Goal: Task Accomplishment & Management: Manage account settings

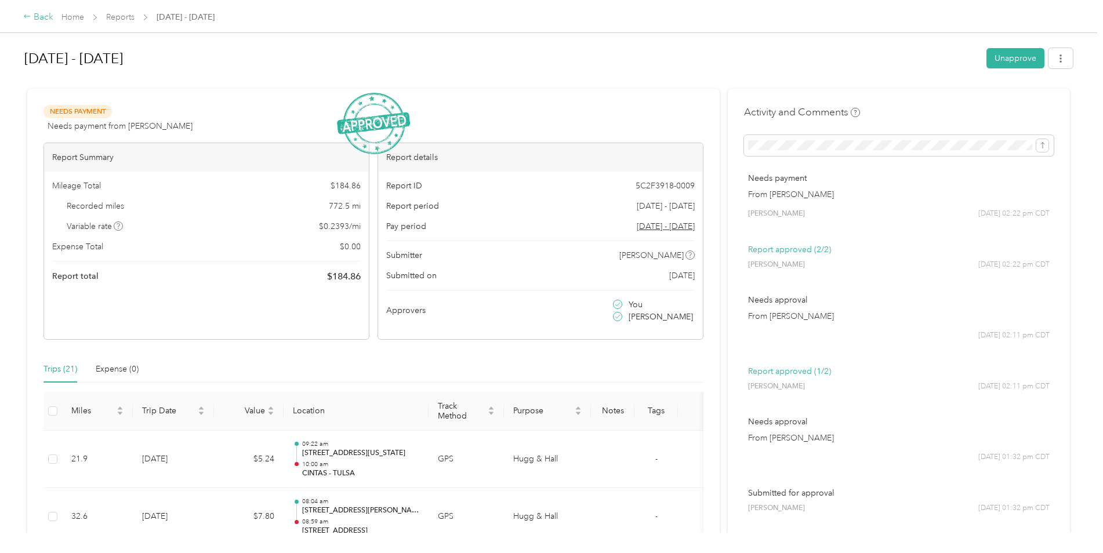
click at [43, 16] on div "Back" at bounding box center [38, 17] width 30 height 14
